Goal: Task Accomplishment & Management: Complete application form

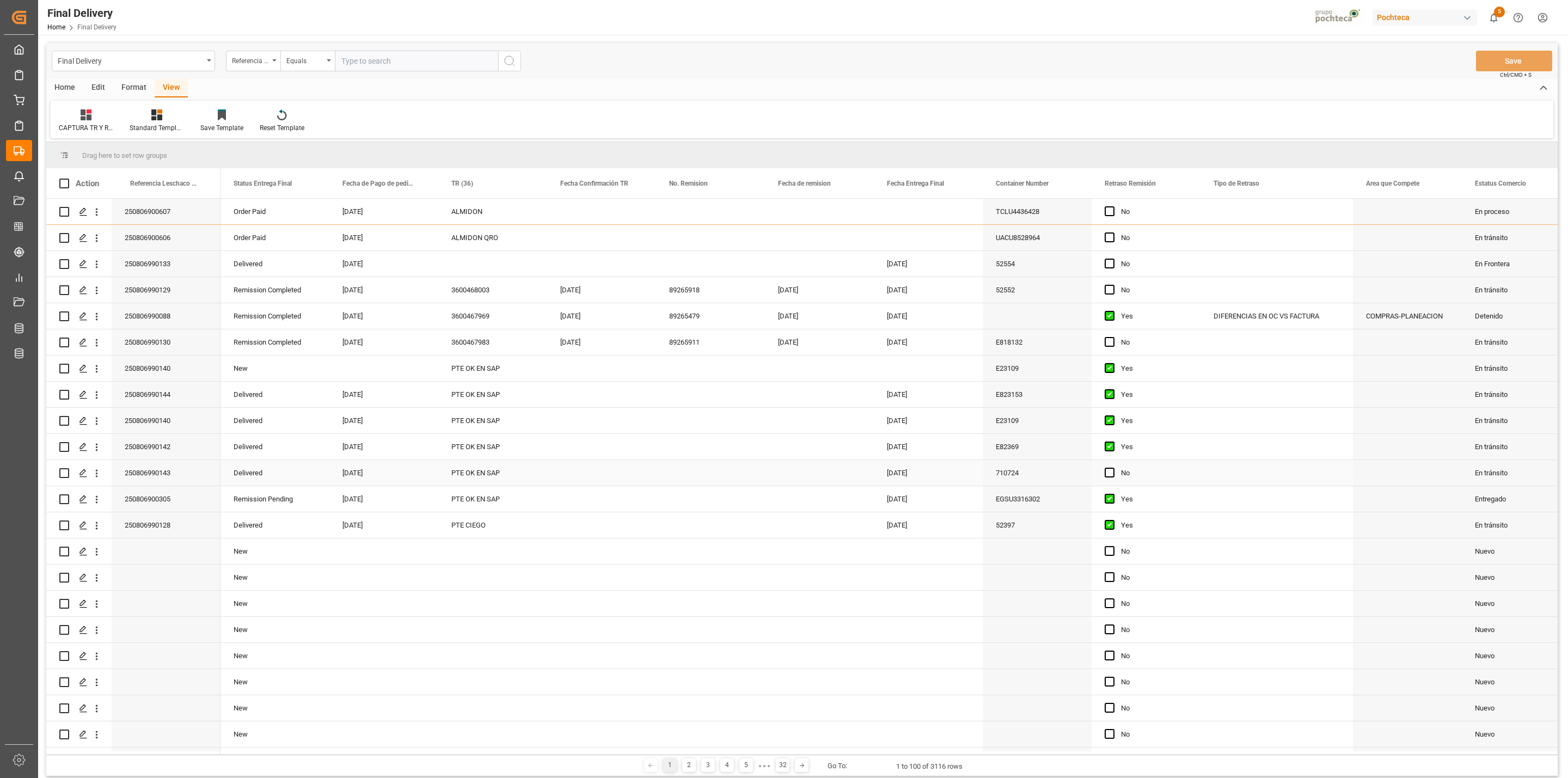
click at [496, 471] on div "PTE OK EN SAP" at bounding box center [492, 473] width 109 height 26
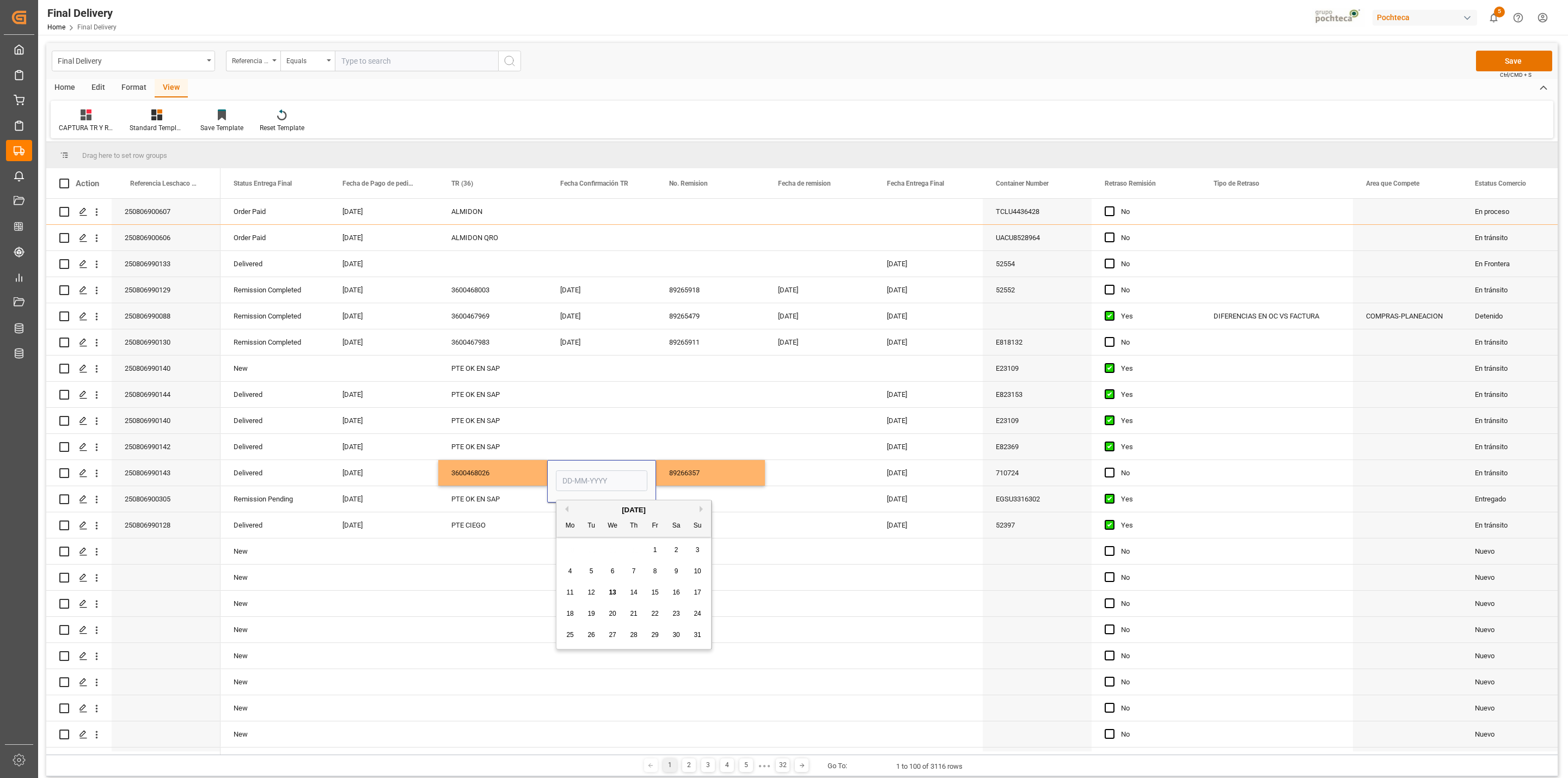
click at [609, 596] on span "13" at bounding box center [612, 592] width 7 height 8
type input "[DATE]"
click at [684, 480] on div "89266357" at bounding box center [710, 473] width 109 height 26
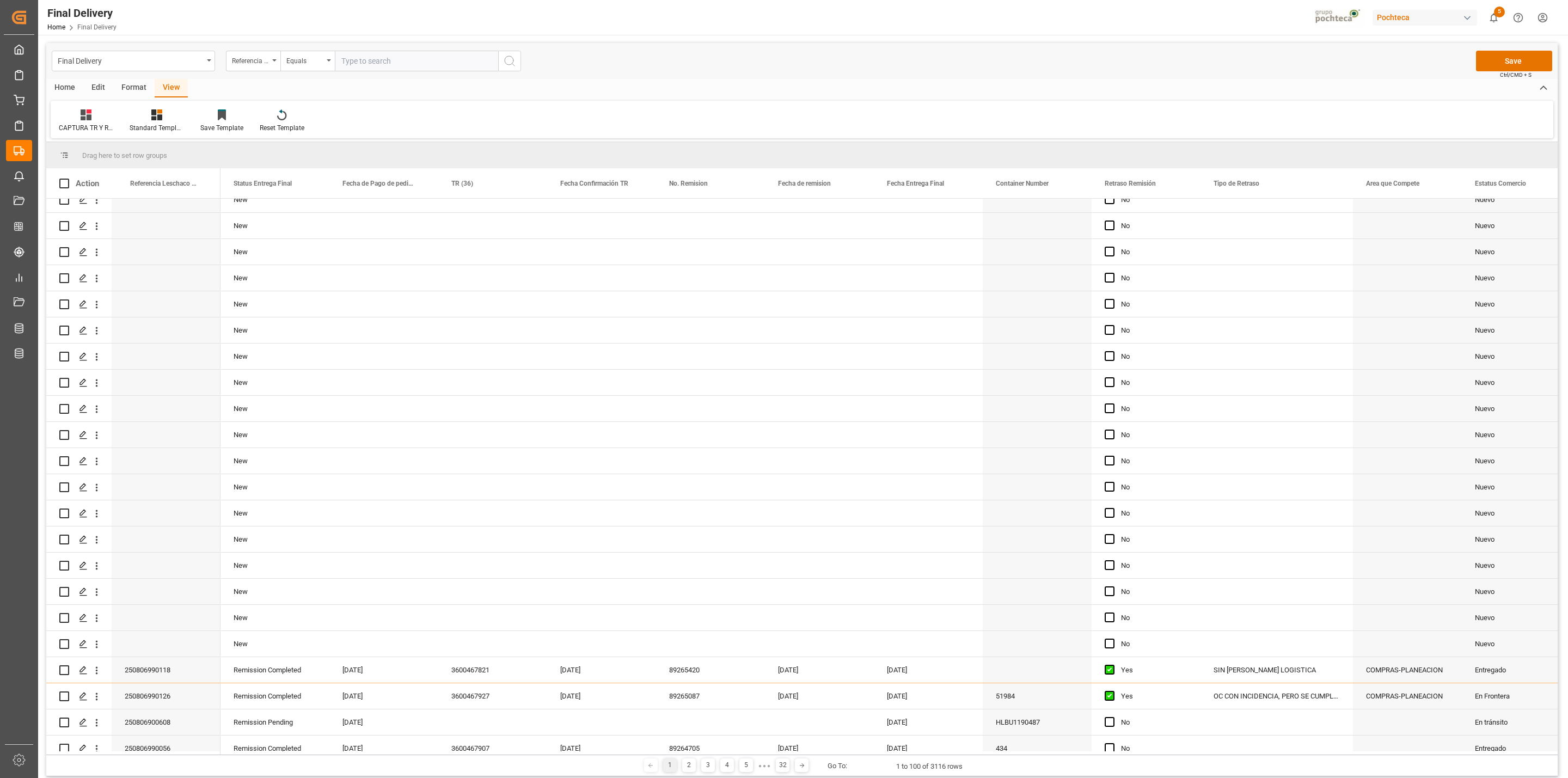
scroll to position [980, 0]
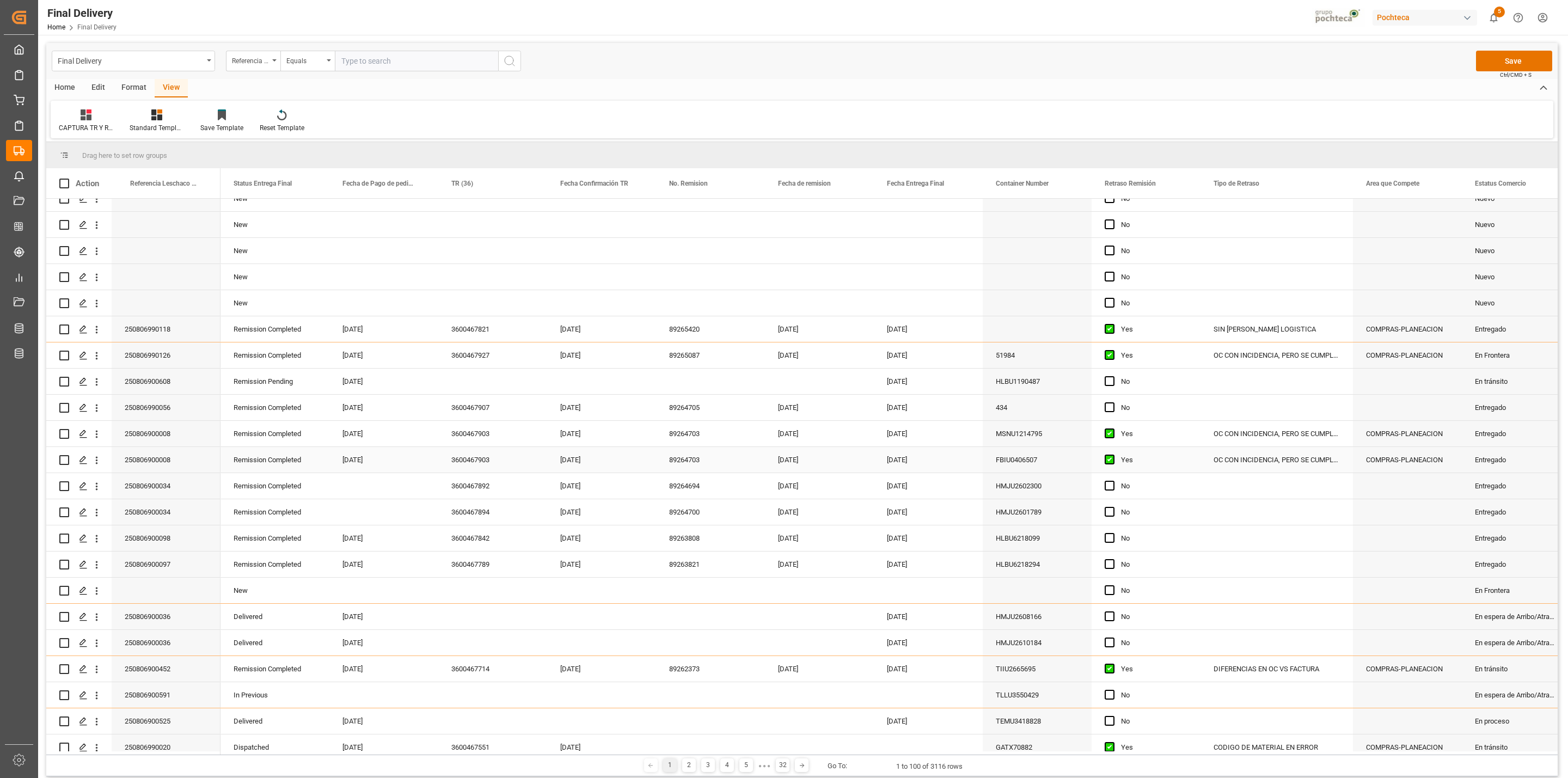
click at [1210, 466] on div "OC CON INCIDENCIA, PERO SE CUMPLE CON KPI" at bounding box center [1276, 460] width 152 height 26
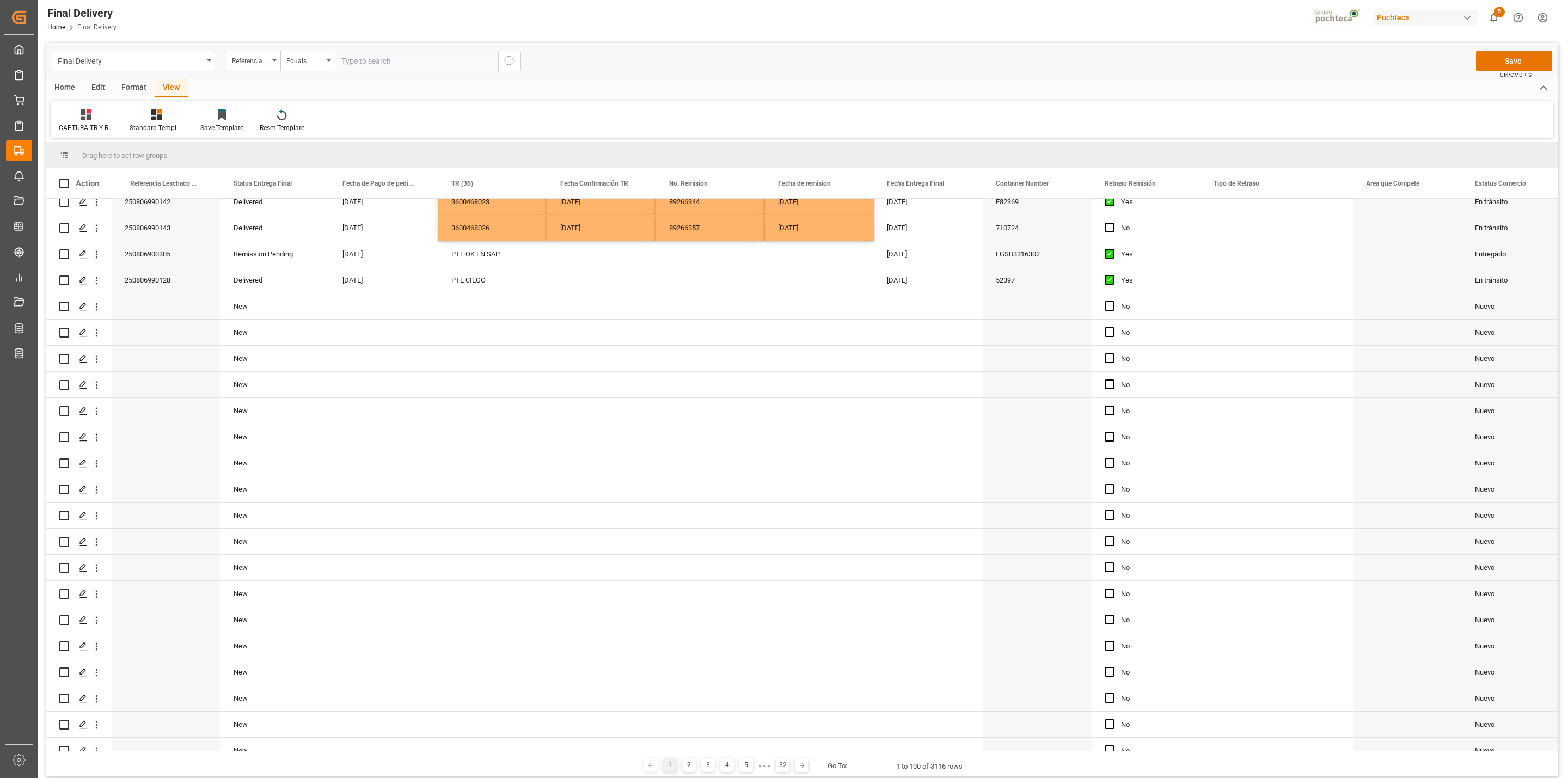
scroll to position [0, 0]
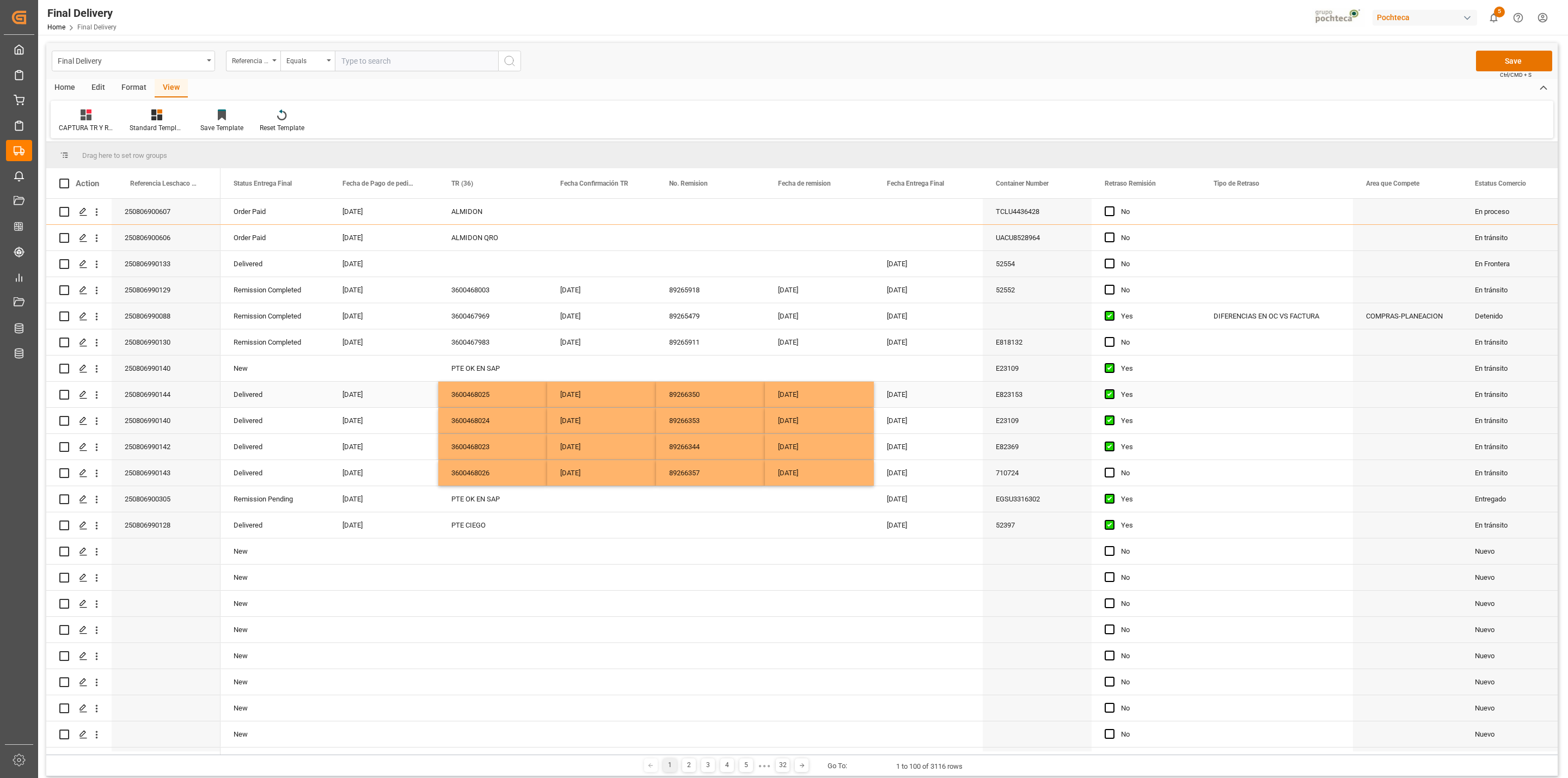
click at [1238, 391] on div "Press SPACE to select this row." at bounding box center [1276, 394] width 152 height 26
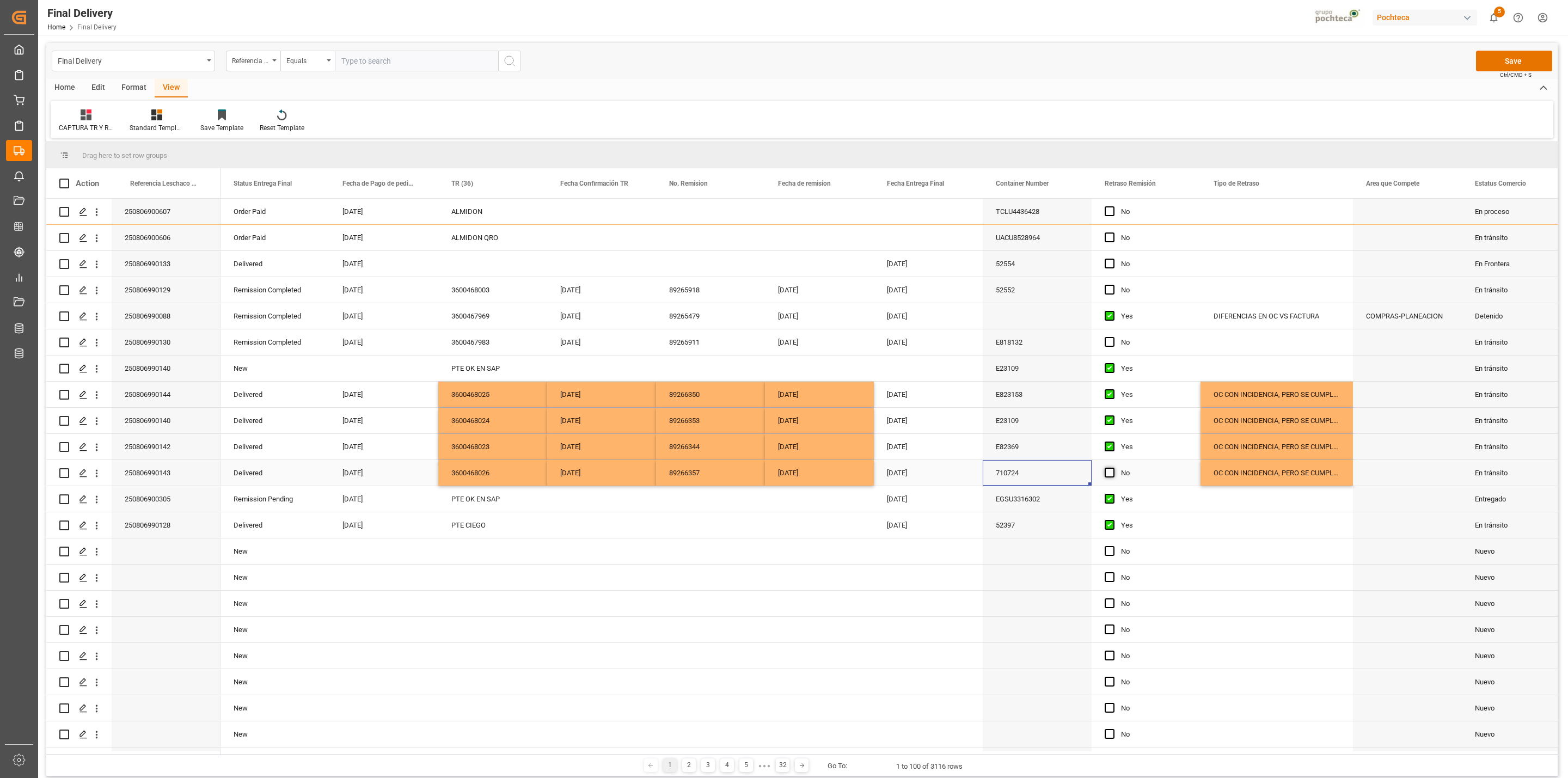
click at [1109, 472] on span "Press SPACE to select this row." at bounding box center [1108, 472] width 9 height 9
click at [1113, 467] on input "Press SPACE to select this row." at bounding box center [1113, 467] width 0 height 0
click at [1506, 52] on button "Save" at bounding box center [1514, 61] width 77 height 21
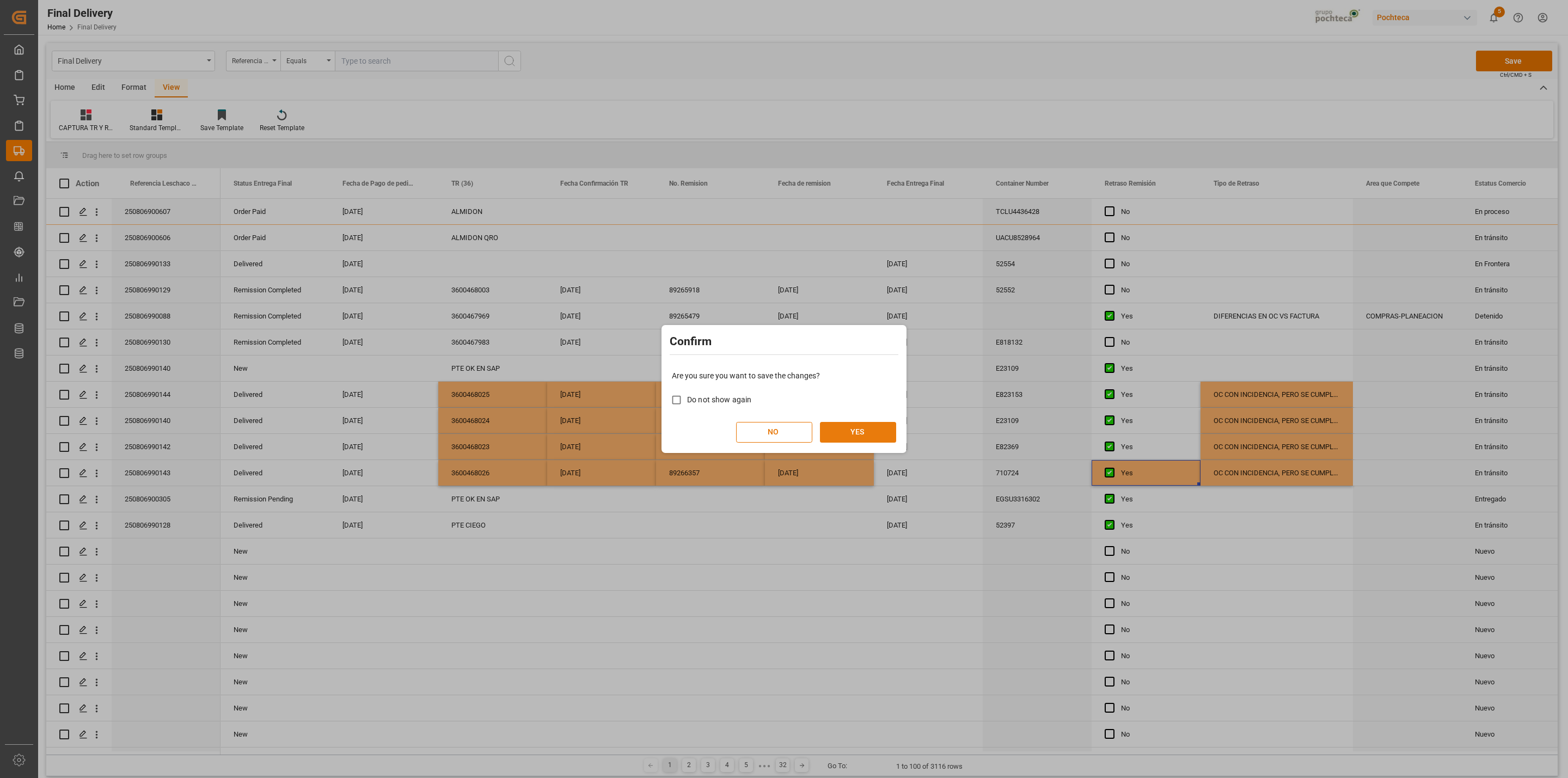
click at [874, 436] on button "YES" at bounding box center [858, 432] width 77 height 21
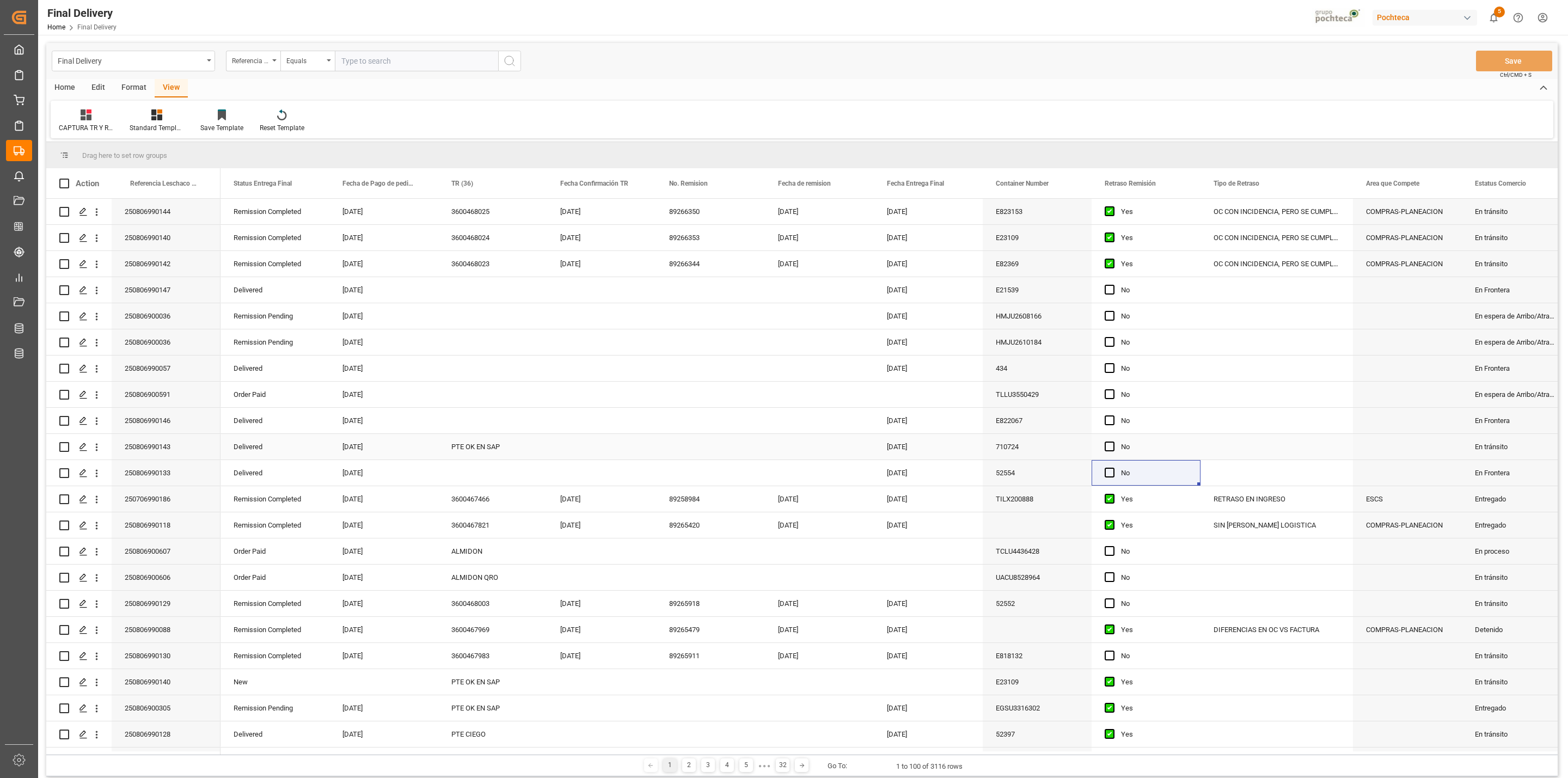
click at [485, 436] on div "PTE OK EN SAP" at bounding box center [492, 447] width 109 height 26
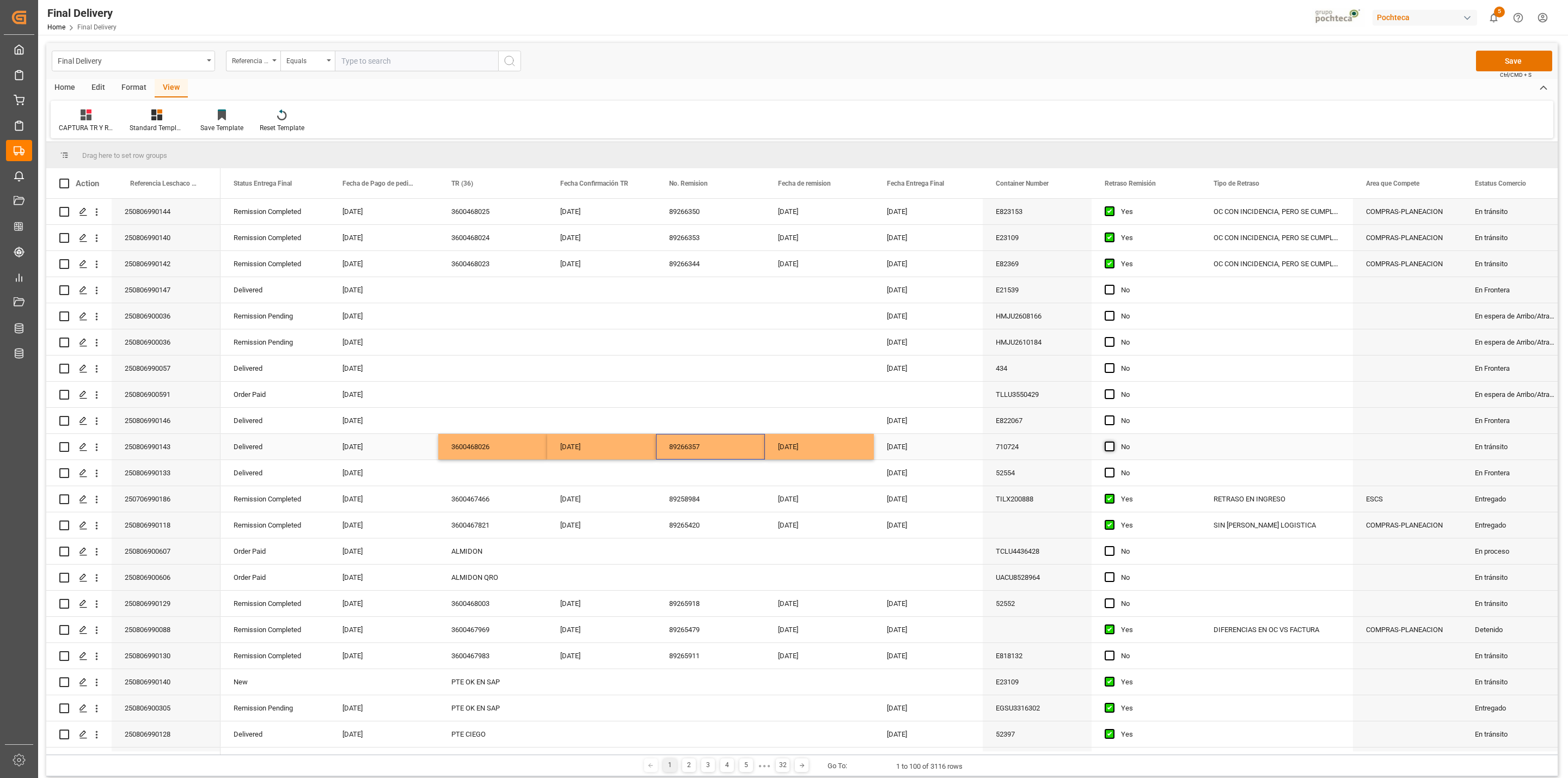
click at [1108, 446] on span "Press SPACE to select this row." at bounding box center [1108, 446] width 9 height 9
click at [1113, 441] on input "Press SPACE to select this row." at bounding box center [1113, 441] width 0 height 0
click at [1238, 223] on div "OC CON INCIDENCIA, PERO SE CUMPLE CON KPI" at bounding box center [1276, 212] width 152 height 26
click at [1251, 454] on div "Press SPACE to select this row." at bounding box center [1276, 447] width 152 height 26
click at [1493, 63] on button "Save" at bounding box center [1514, 61] width 77 height 21
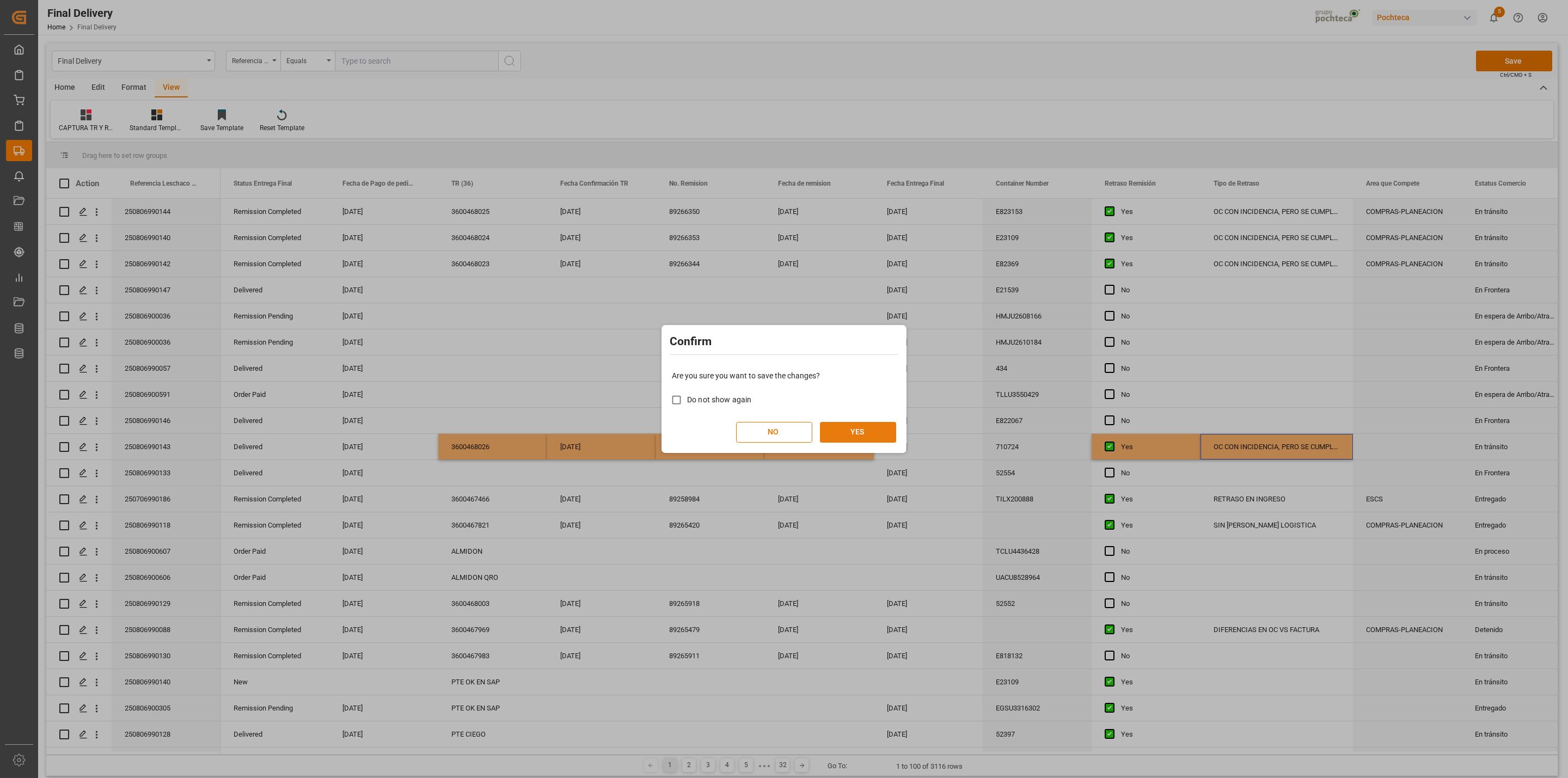
click at [877, 433] on button "YES" at bounding box center [858, 432] width 77 height 21
